Goal: Task Accomplishment & Management: Manage account settings

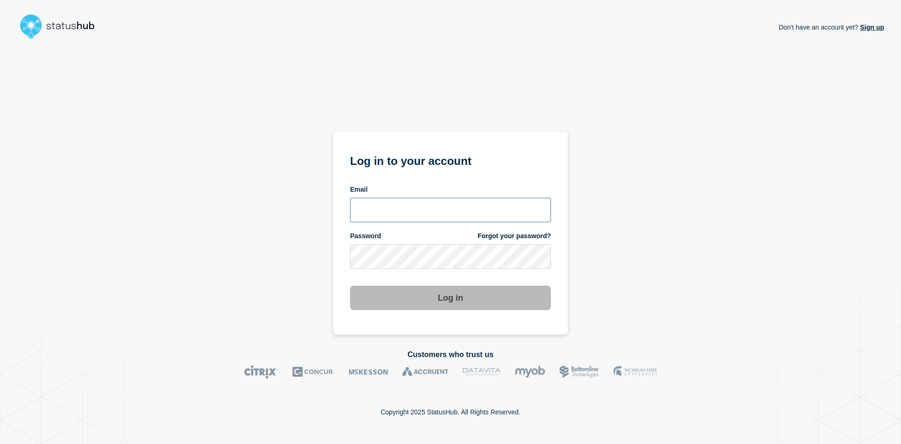
click at [391, 214] on input "email input" at bounding box center [450, 210] width 201 height 24
type input "navidad@msu.edu"
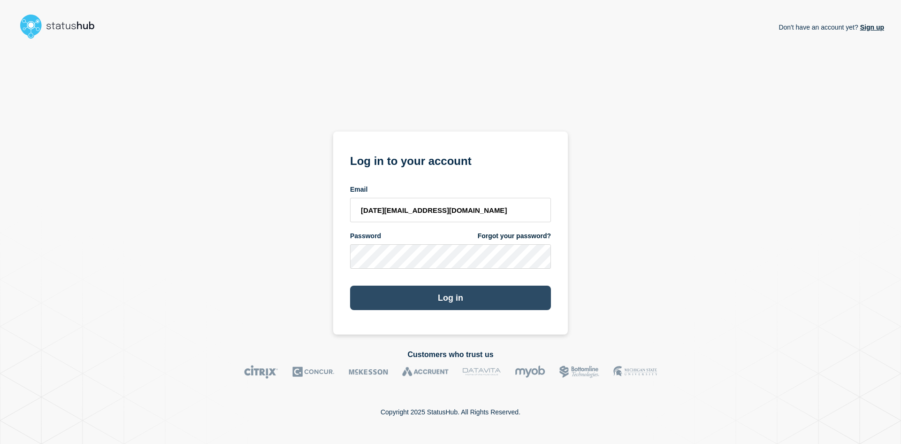
click at [421, 299] on button "Log in" at bounding box center [450, 297] width 201 height 24
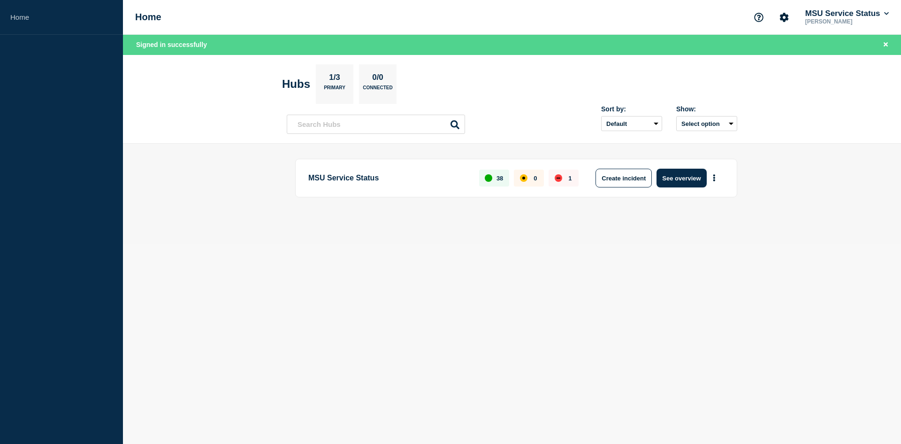
click at [349, 179] on p "MSU Service Status" at bounding box center [388, 177] width 160 height 19
click at [364, 176] on p "MSU Service Status" at bounding box center [388, 177] width 160 height 19
click at [370, 177] on p "MSU Service Status" at bounding box center [388, 177] width 160 height 19
click at [673, 179] on button "See overview" at bounding box center [682, 177] width 50 height 19
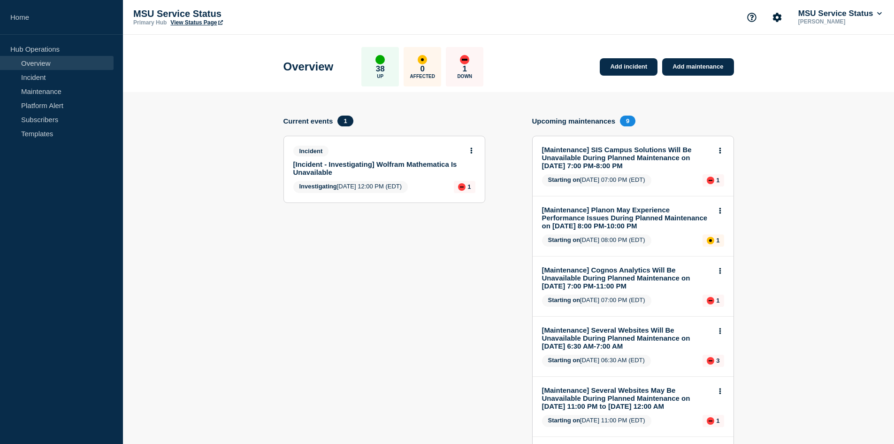
click at [378, 166] on link "[Incident - Investigating] Wolfram Mathematica Is Unavailable" at bounding box center [377, 168] width 169 height 16
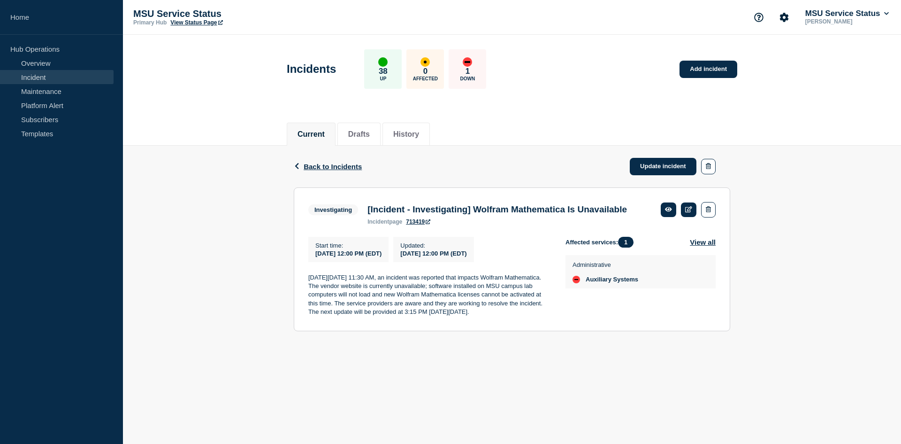
click at [473, 316] on p "[DATE][DATE] 11:30 AM, an incident was reported that impacts Wolfram Mathematic…" at bounding box center [429, 294] width 242 height 43
click at [648, 168] on link "Update incident" at bounding box center [663, 166] width 67 height 17
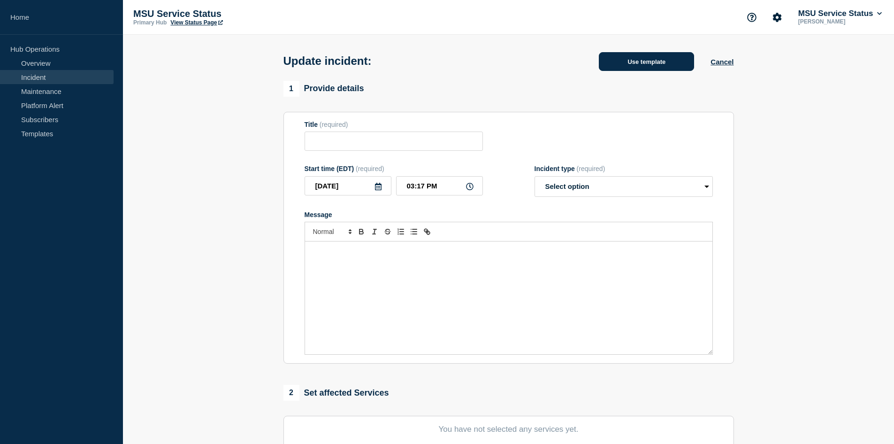
type input "[Incident - Investigating] Wolfram Mathematica Is Unavailable"
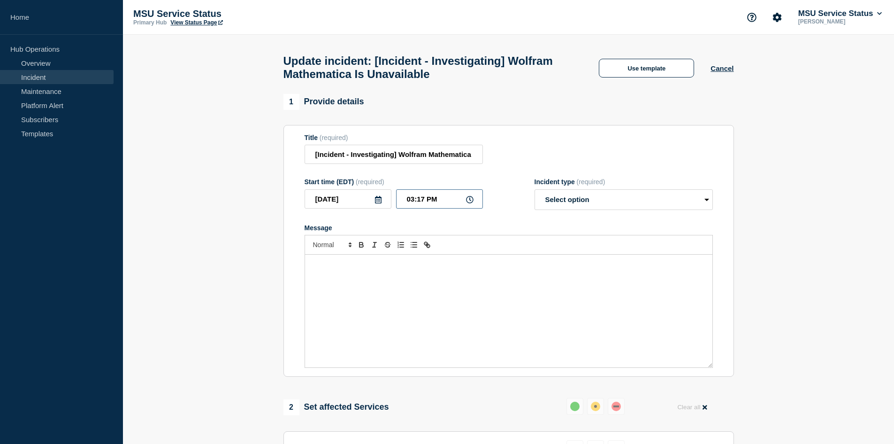
click at [422, 200] on input "03:17 PM" at bounding box center [439, 198] width 87 height 19
type input "03:15 PM"
click at [619, 201] on select "Select option Investigating Identified Monitoring Resolved" at bounding box center [624, 199] width 178 height 21
select select "investigating"
click at [535, 193] on select "Select option Investigating Identified Monitoring Resolved" at bounding box center [624, 199] width 178 height 21
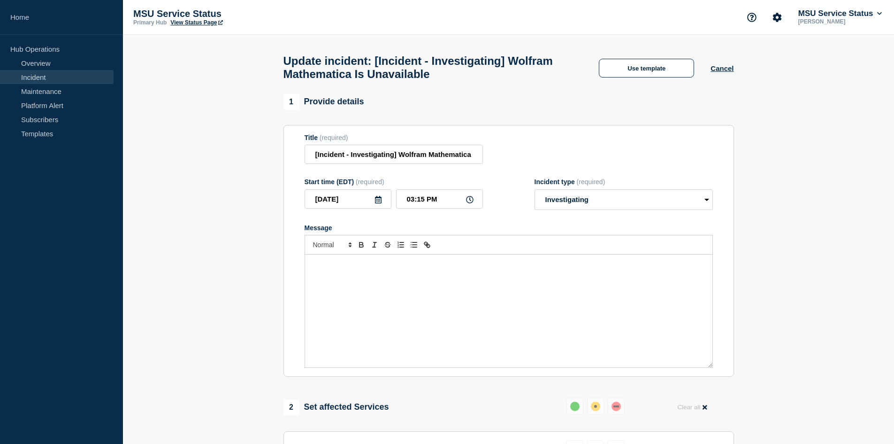
click at [556, 275] on div "Message" at bounding box center [508, 310] width 407 height 113
drag, startPoint x: 894, startPoint y: 233, endPoint x: 893, endPoint y: 266, distance: 32.9
click at [893, 266] on section "1 Provide details Title (required) [Incident - Investigating] Wolfram Mathemati…" at bounding box center [508, 425] width 771 height 663
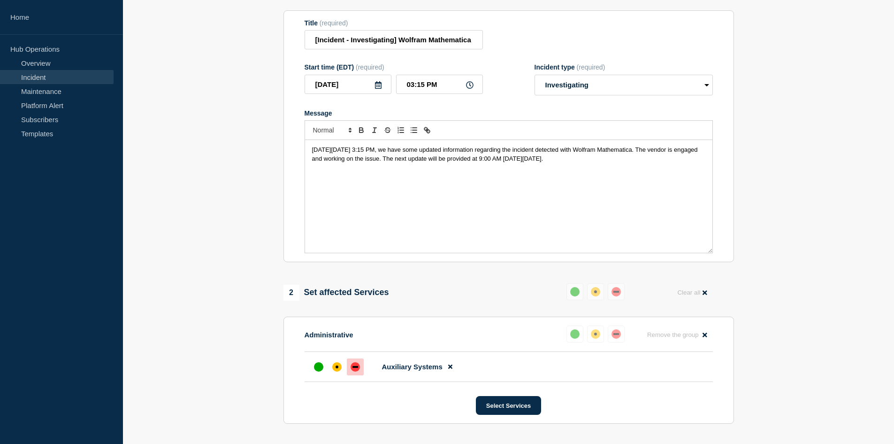
scroll to position [116, 0]
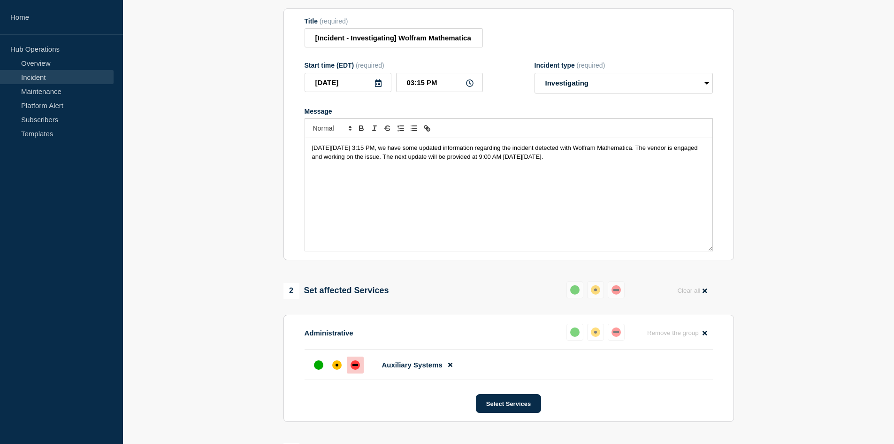
click at [730, 214] on section "Title (required) [Incident - Investigating] Wolfram Mathematica Is Unavailable …" at bounding box center [508, 134] width 451 height 252
click at [668, 190] on div "[DATE][DATE] 3:15 PM, we have some updated information regarding the incident d…" at bounding box center [508, 194] width 407 height 113
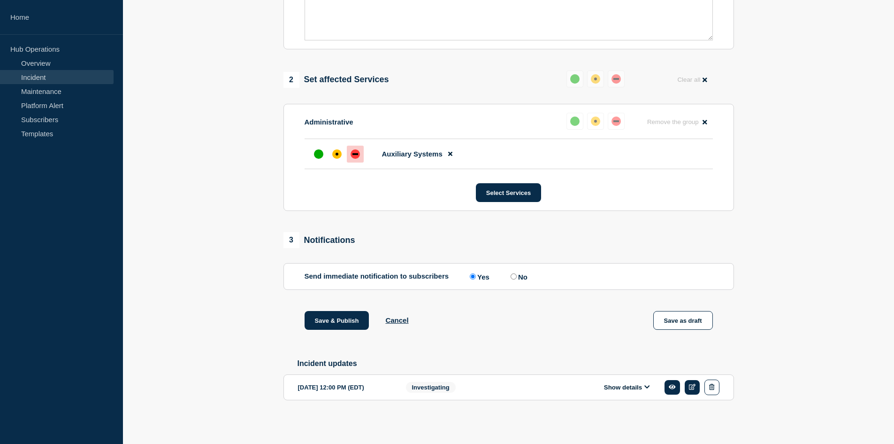
scroll to position [333, 0]
click at [328, 319] on button "Save & Publish" at bounding box center [337, 320] width 65 height 19
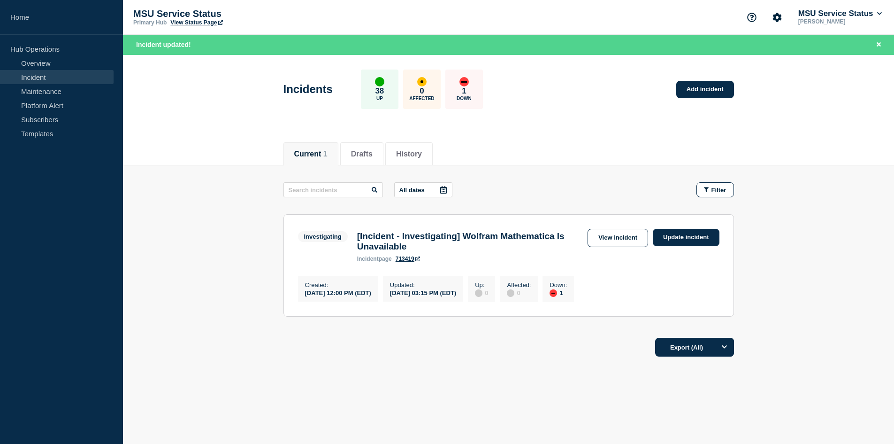
click at [423, 329] on div "All dates Filter Investigating 1 Down [Incident - Investigating] Wolfram Mathem…" at bounding box center [508, 256] width 451 height 148
